Goal: Information Seeking & Learning: Find specific fact

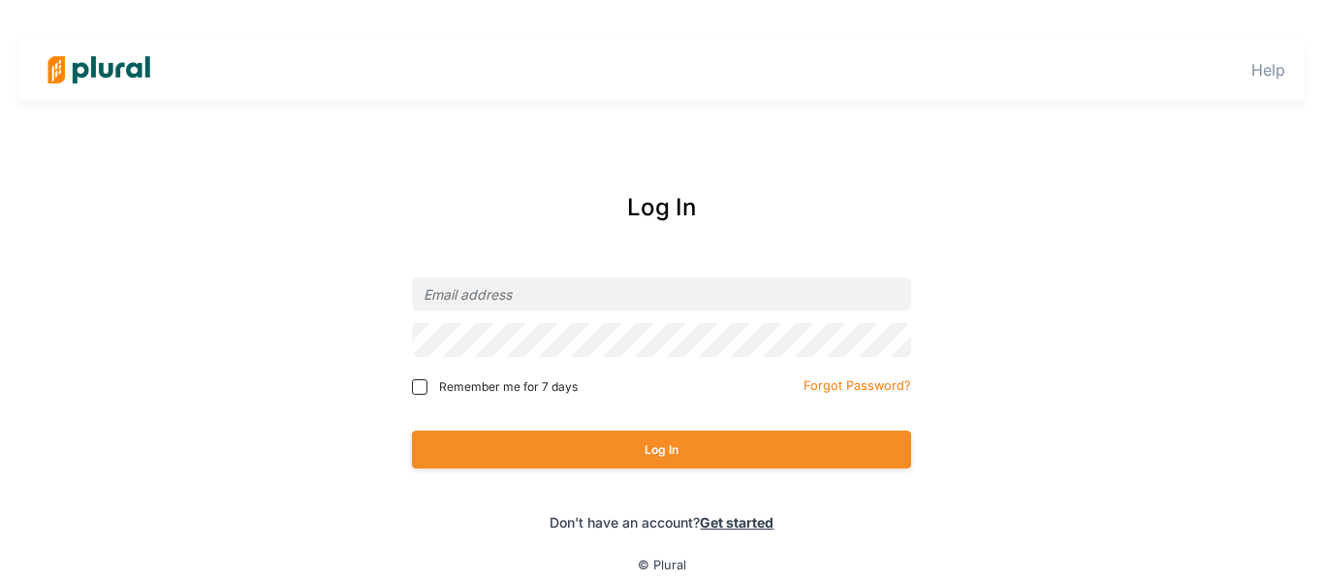
click at [727, 519] on link "Get started" at bounding box center [737, 522] width 74 height 16
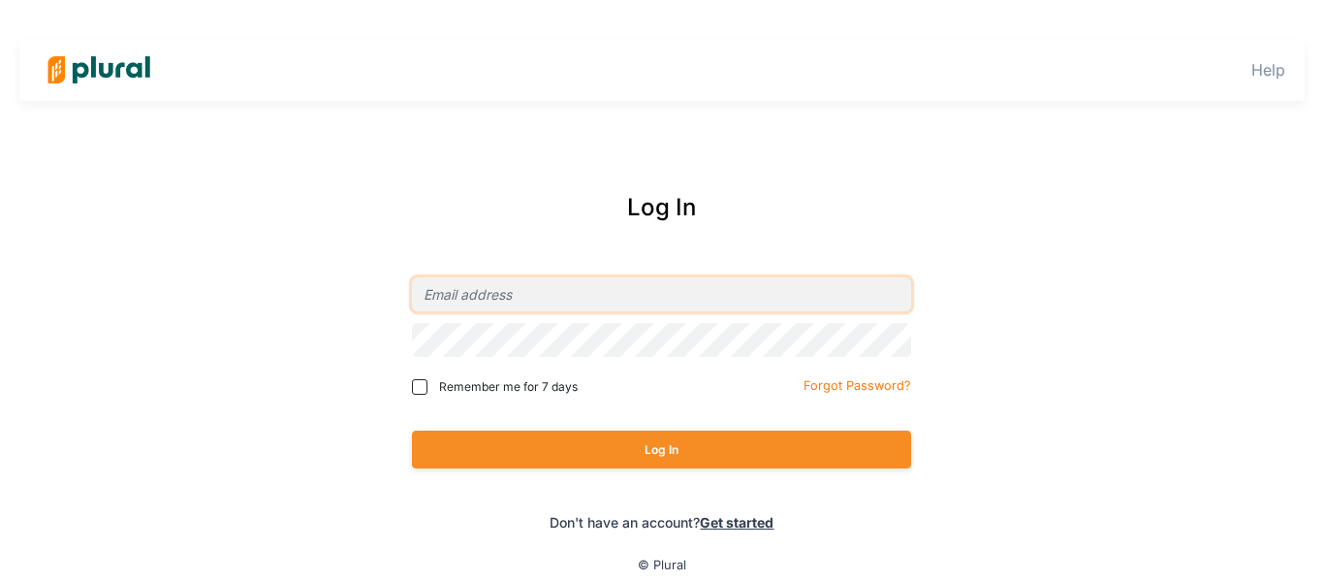
drag, startPoint x: 0, startPoint y: 0, endPoint x: 641, endPoint y: 302, distance: 708.6
click at [641, 302] on input "email" at bounding box center [661, 294] width 499 height 34
click at [486, 302] on input "email" at bounding box center [661, 294] width 499 height 34
type input "[EMAIL_ADDRESS][DOMAIN_NAME]"
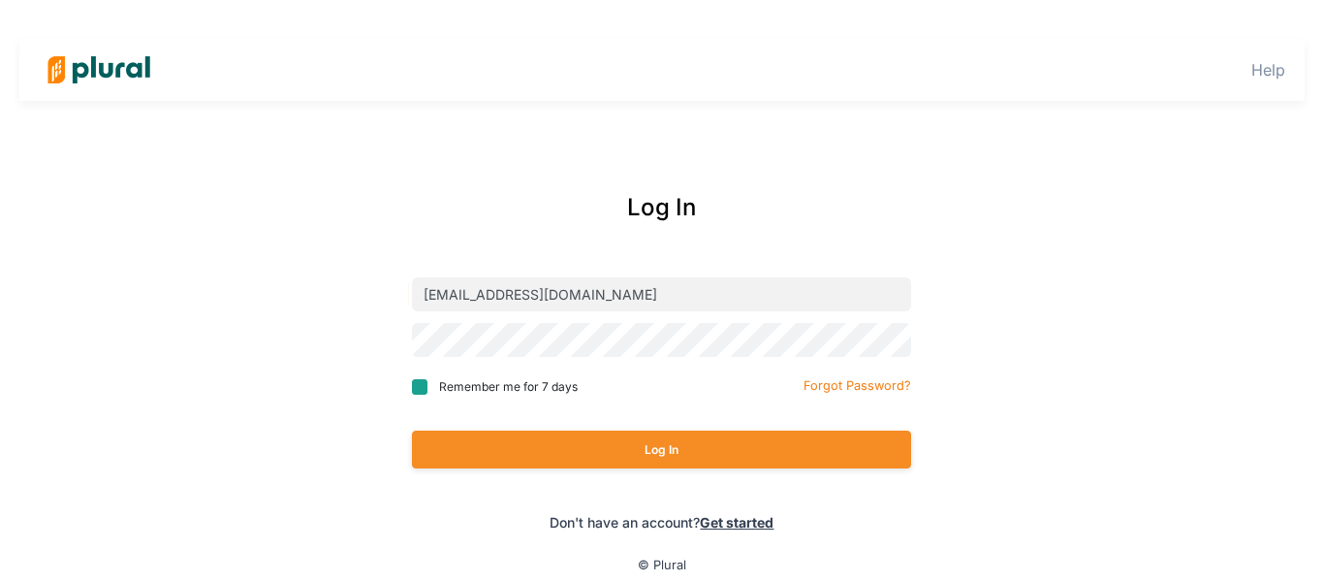
click at [422, 388] on input "Remember me for 7 days" at bounding box center [420, 387] width 16 height 16
checkbox input "true"
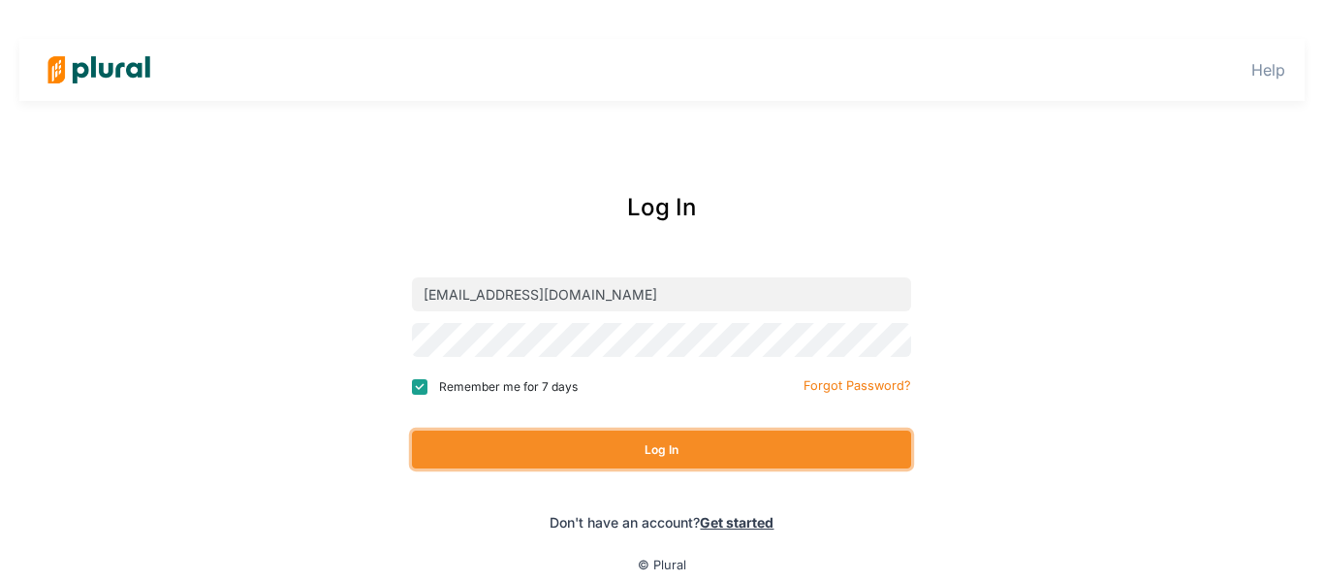
click at [646, 458] on button "Log In" at bounding box center [661, 449] width 499 height 38
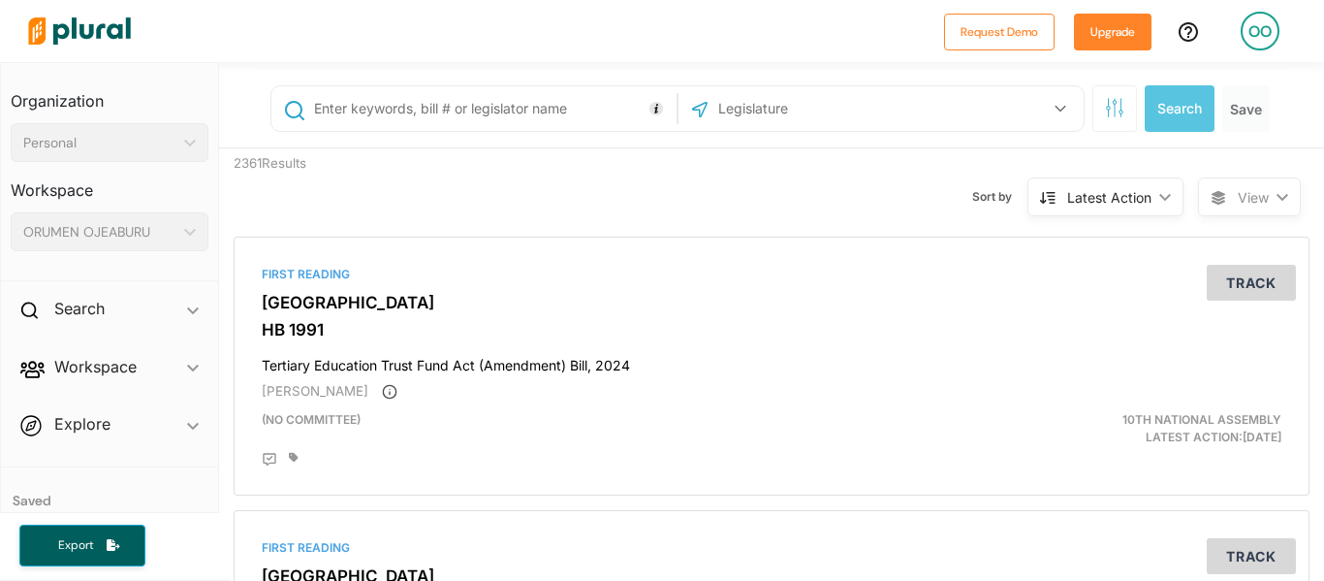
click at [449, 104] on input "text" at bounding box center [492, 108] width 360 height 37
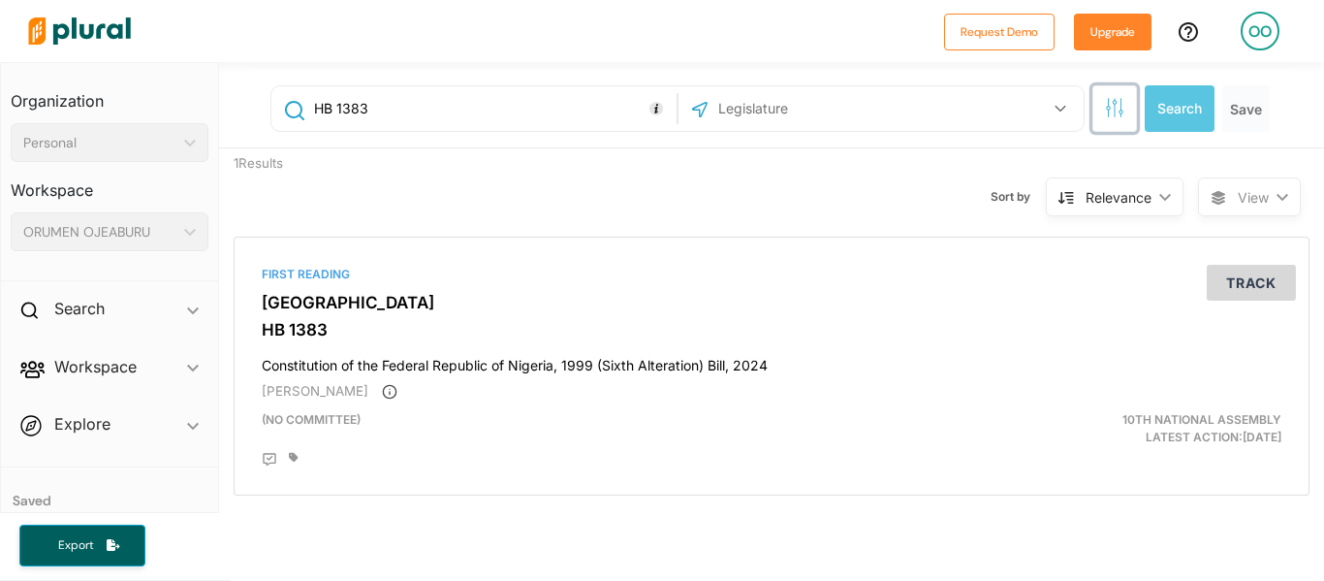
click at [1119, 111] on icon "button" at bounding box center [1121, 112] width 4 height 4
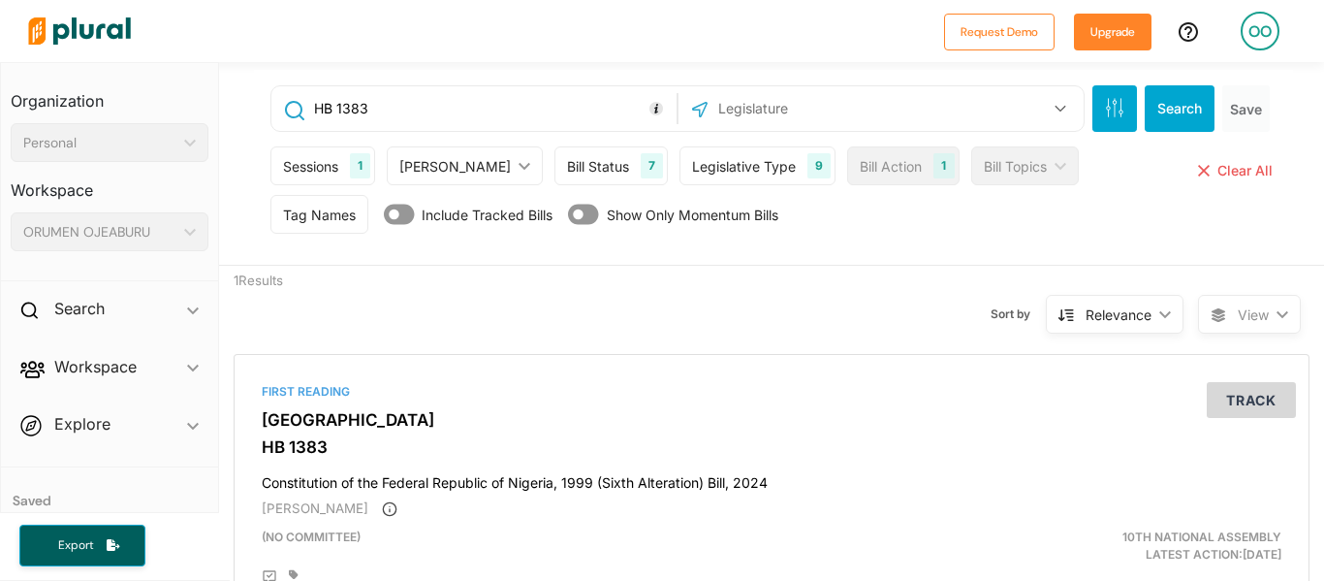
drag, startPoint x: 365, startPoint y: 111, endPoint x: 317, endPoint y: 112, distance: 48.5
click at [317, 112] on input "HB 1383" at bounding box center [492, 108] width 360 height 37
type input "Gender and equal"
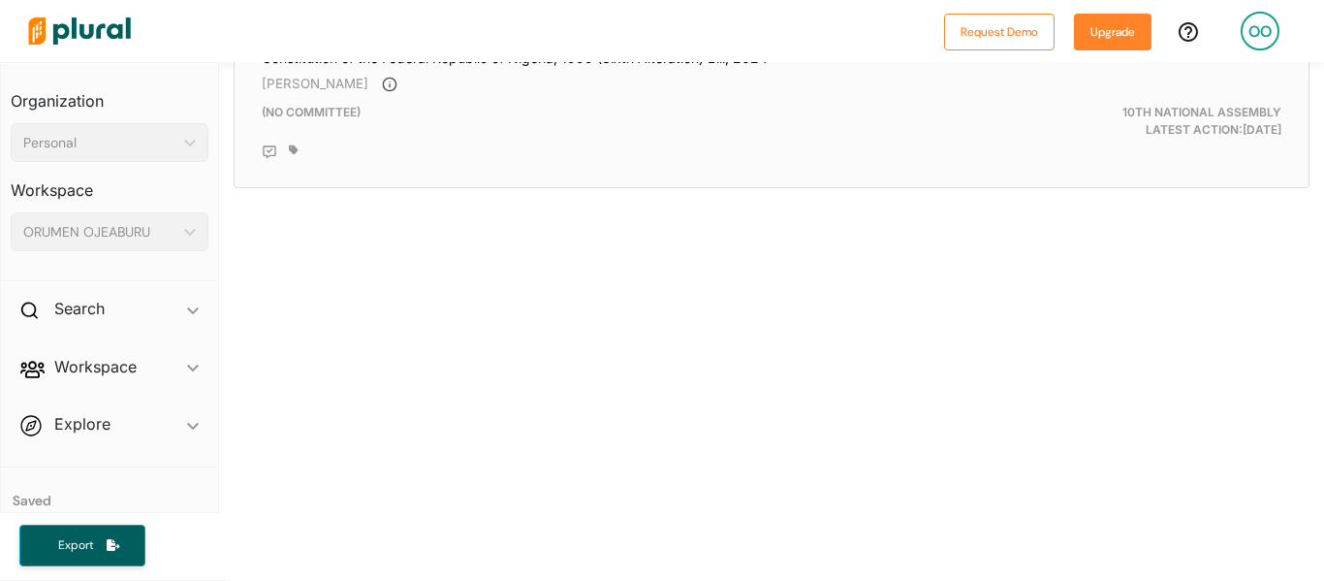
scroll to position [426, 0]
